Goal: Obtain resource: Download file/media

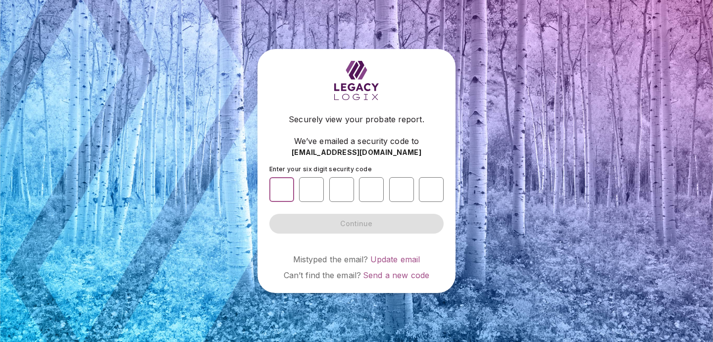
click at [285, 190] on input "number" at bounding box center [281, 189] width 25 height 25
type input "*"
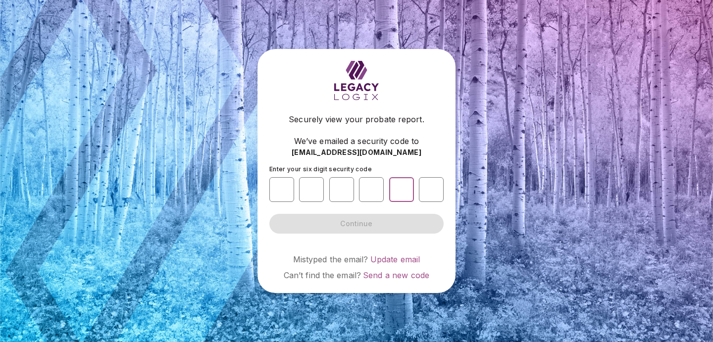
type input "*"
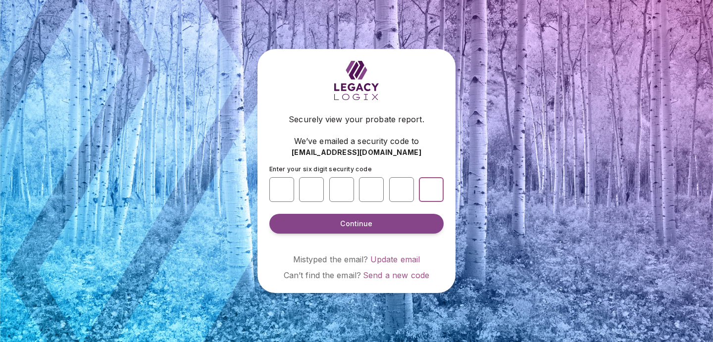
type input "*"
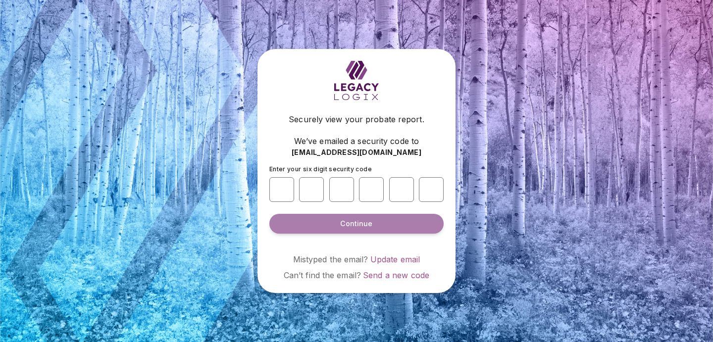
click at [351, 227] on span "Continue" at bounding box center [356, 224] width 32 height 10
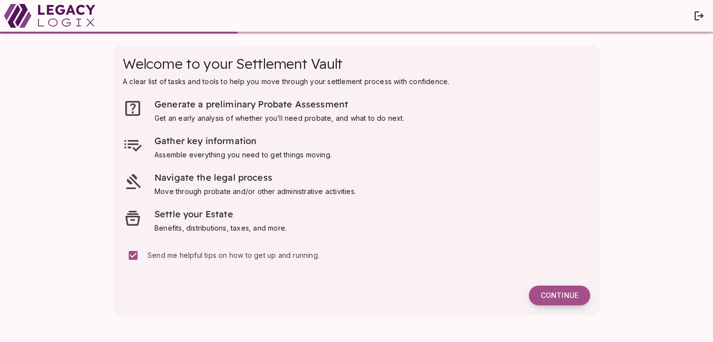
click at [549, 296] on span "Continue" at bounding box center [560, 295] width 38 height 9
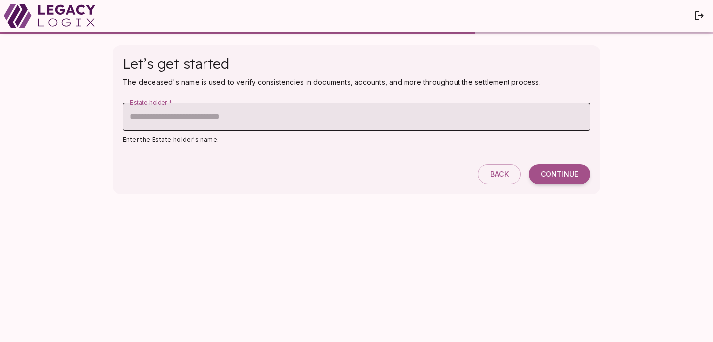
click at [202, 119] on input "Estate holder   *" at bounding box center [356, 117] width 467 height 28
click at [197, 114] on input "Estate holder   *" at bounding box center [356, 117] width 467 height 28
type input "*"
type input "**********"
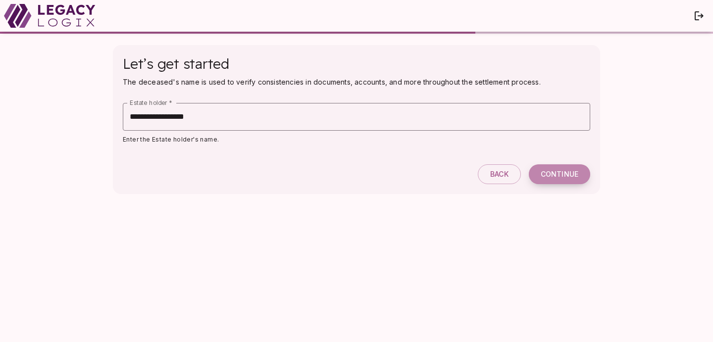
click at [554, 169] on button "Continue" at bounding box center [559, 174] width 61 height 20
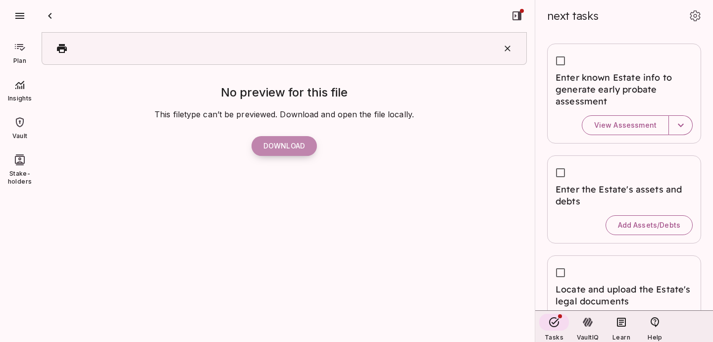
click at [296, 148] on button "Download" at bounding box center [284, 146] width 65 height 20
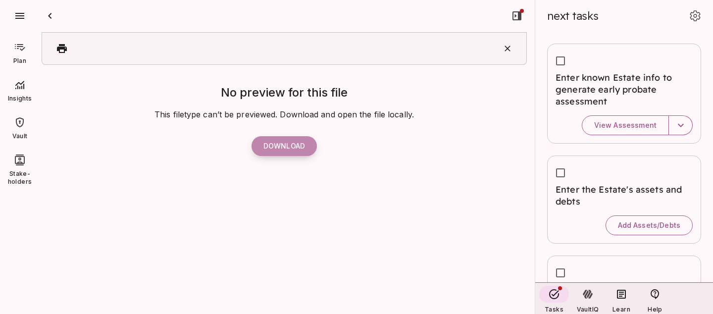
click at [287, 147] on button "Download" at bounding box center [284, 146] width 65 height 20
